Goal: Check status: Check status

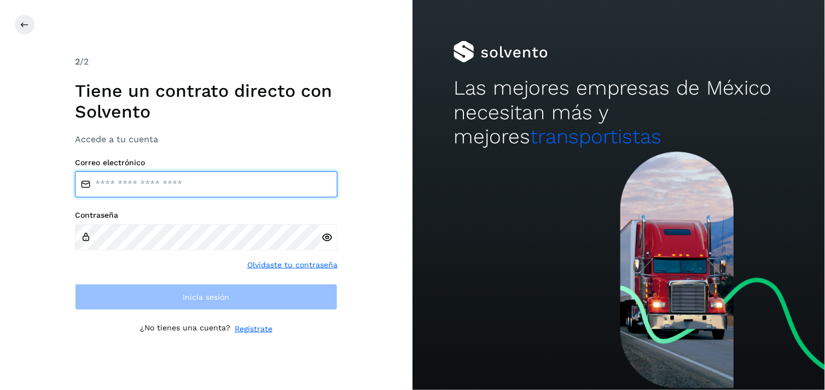
type input "**********"
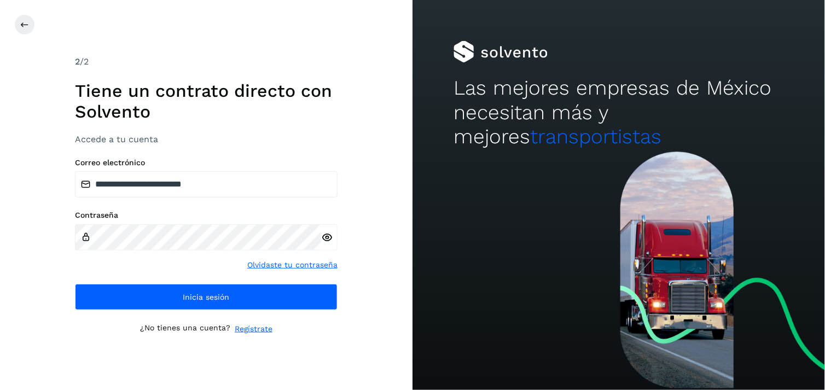
click at [335, 80] on h1 "Tiene un contrato directo con Solvento" at bounding box center [206, 101] width 263 height 42
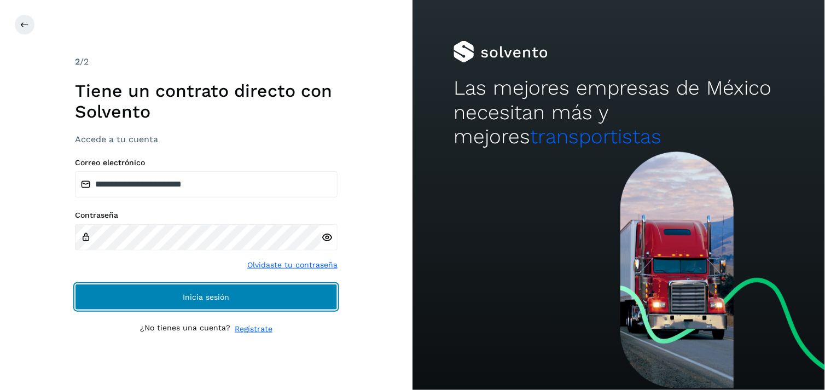
click at [251, 310] on button "Inicia sesión" at bounding box center [206, 297] width 263 height 26
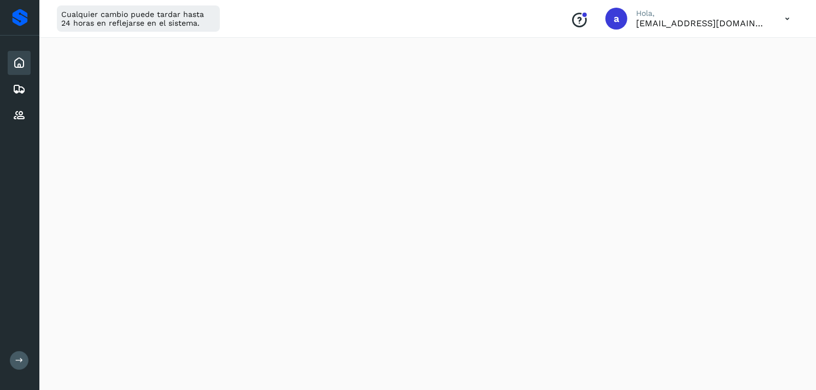
scroll to position [1283, 0]
click at [18, 83] on icon at bounding box center [19, 89] width 13 height 13
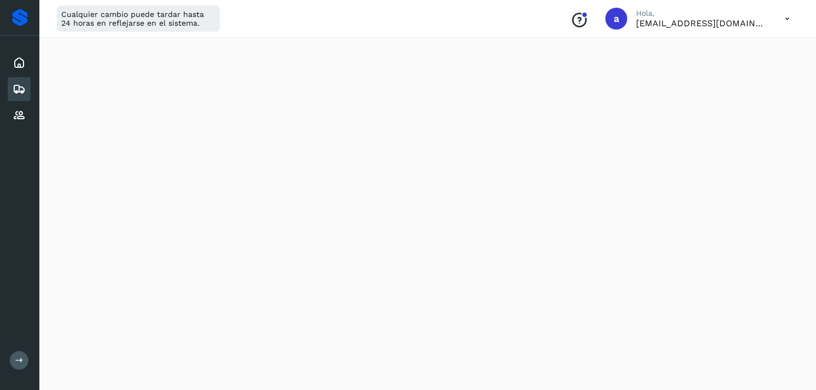
click at [18, 83] on icon at bounding box center [19, 89] width 13 height 13
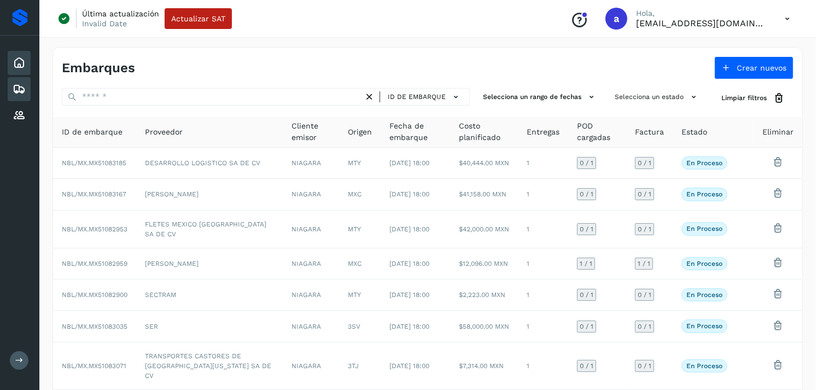
click at [25, 68] on icon at bounding box center [19, 62] width 13 height 13
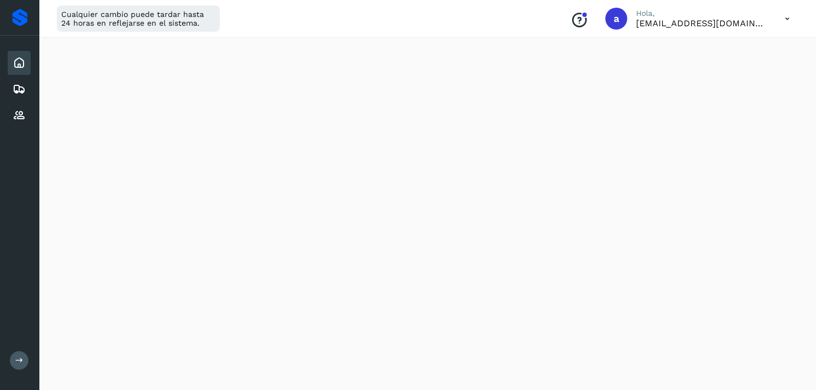
scroll to position [1283, 0]
click at [21, 79] on div "Embarques" at bounding box center [19, 89] width 23 height 24
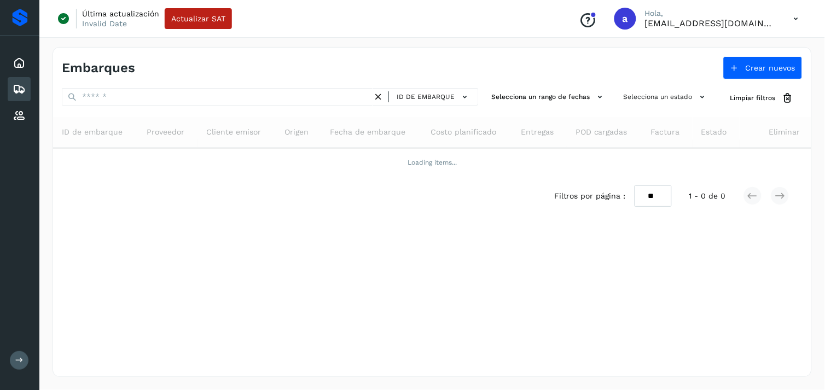
click at [21, 79] on div "Embarques" at bounding box center [19, 89] width 23 height 24
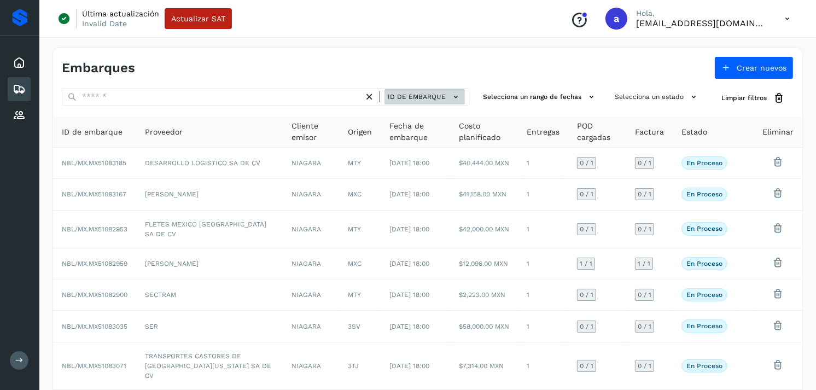
click at [396, 95] on span "ID de embarque" at bounding box center [417, 97] width 58 height 10
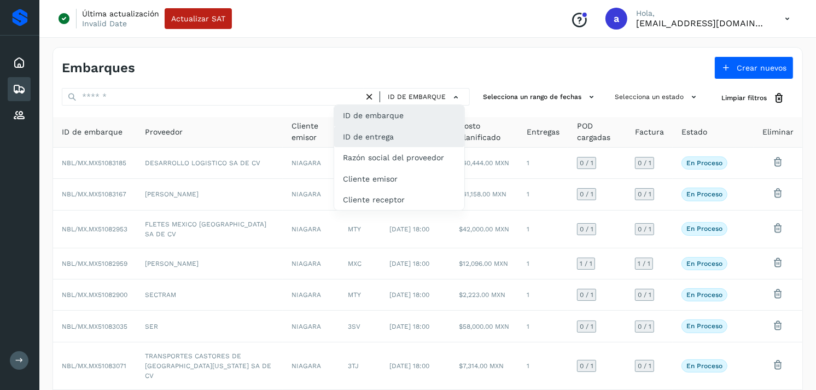
click at [367, 134] on div "ID de entrega" at bounding box center [399, 136] width 130 height 21
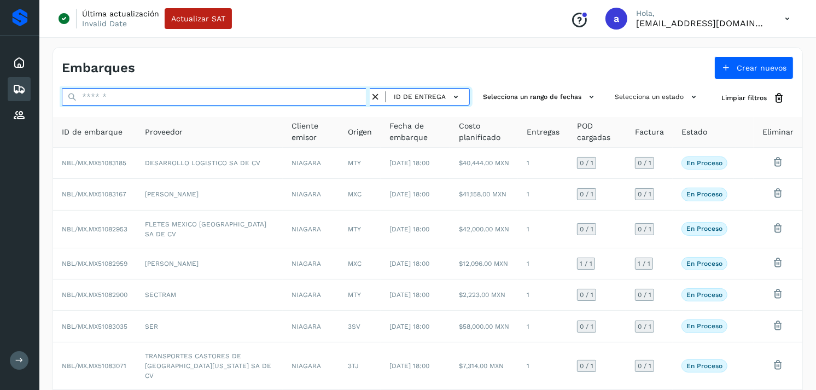
click at [345, 104] on input "text" at bounding box center [216, 97] width 308 height 18
paste input "********"
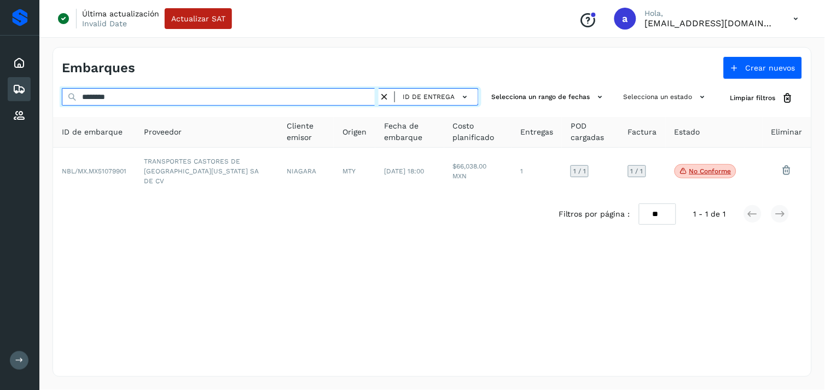
type input "********"
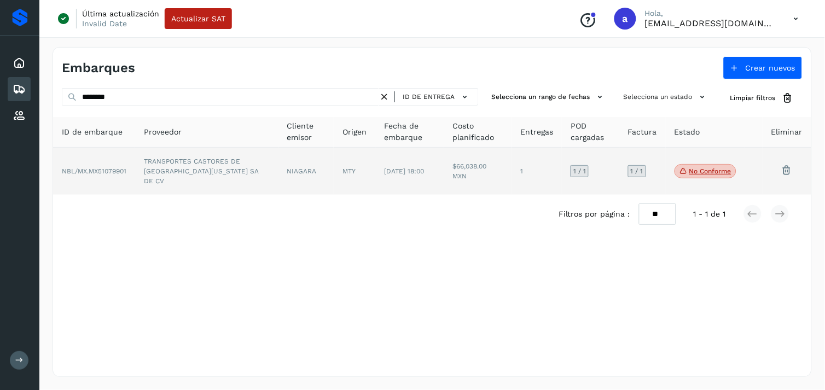
drag, startPoint x: 337, startPoint y: 140, endPoint x: 321, endPoint y: 159, distance: 25.0
click at [321, 159] on table "ID de embarque Proveedor Cliente emisor Origen Fecha de embarque Costo planific…" at bounding box center [432, 156] width 758 height 78
click at [321, 159] on td "NIAGARA" at bounding box center [307, 171] width 56 height 47
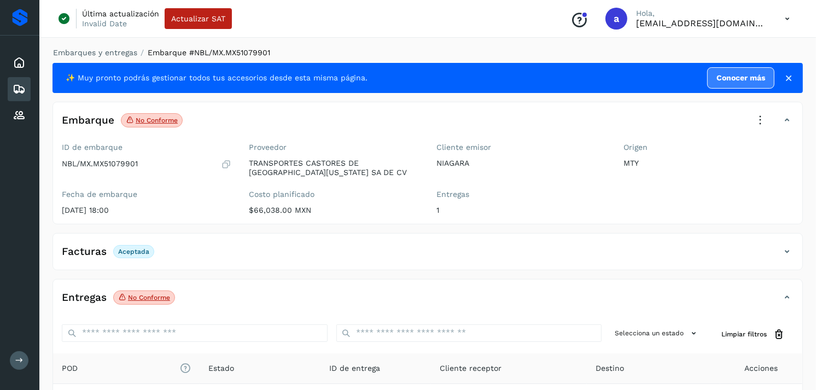
scroll to position [140, 0]
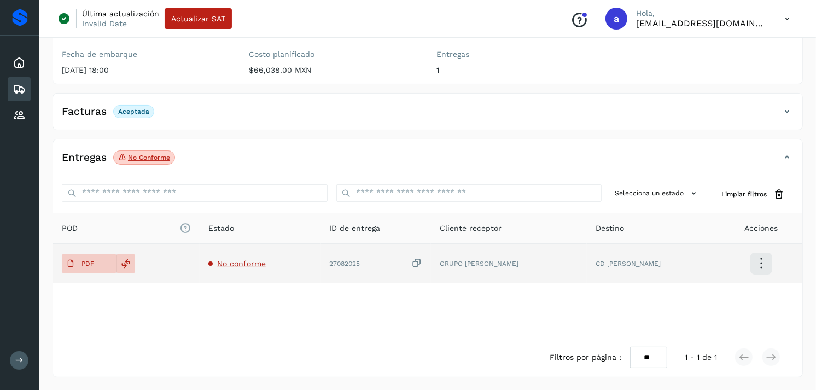
click at [259, 261] on span "No conforme" at bounding box center [241, 263] width 49 height 9
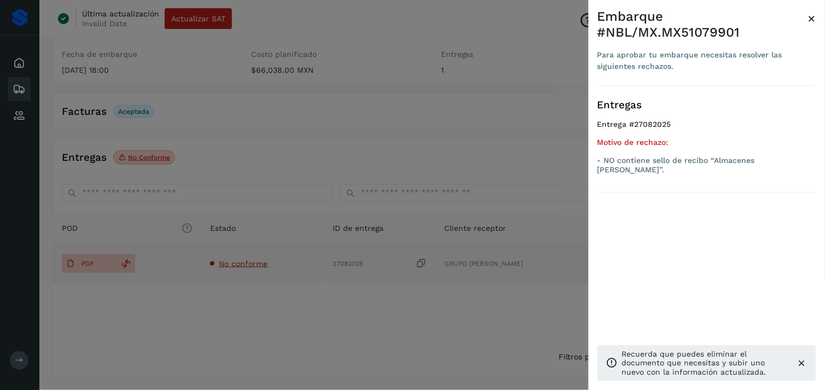
click at [259, 261] on div at bounding box center [412, 195] width 825 height 390
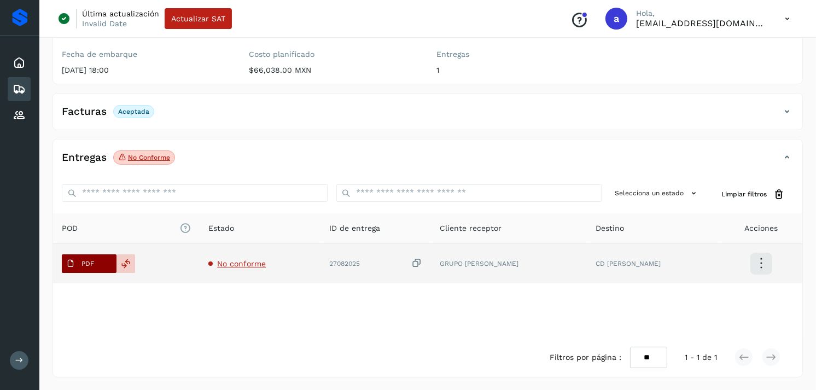
click at [77, 270] on span "PDF" at bounding box center [80, 264] width 37 height 18
